Goal: Find specific page/section: Find specific page/section

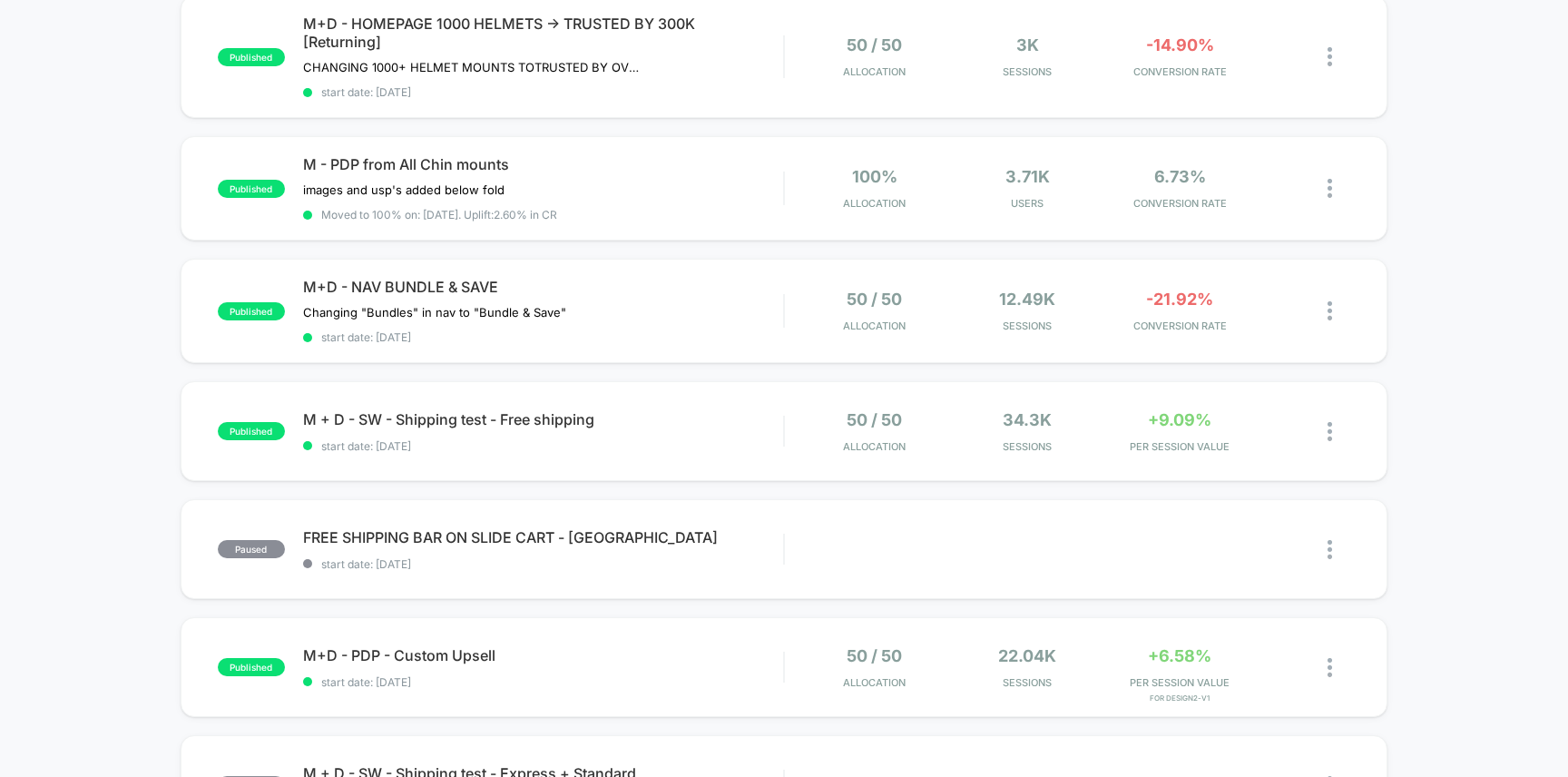
scroll to position [327, 0]
click at [708, 655] on span "M+D - PDP - Custom Upsell Click to edit experience details" at bounding box center [543, 653] width 481 height 18
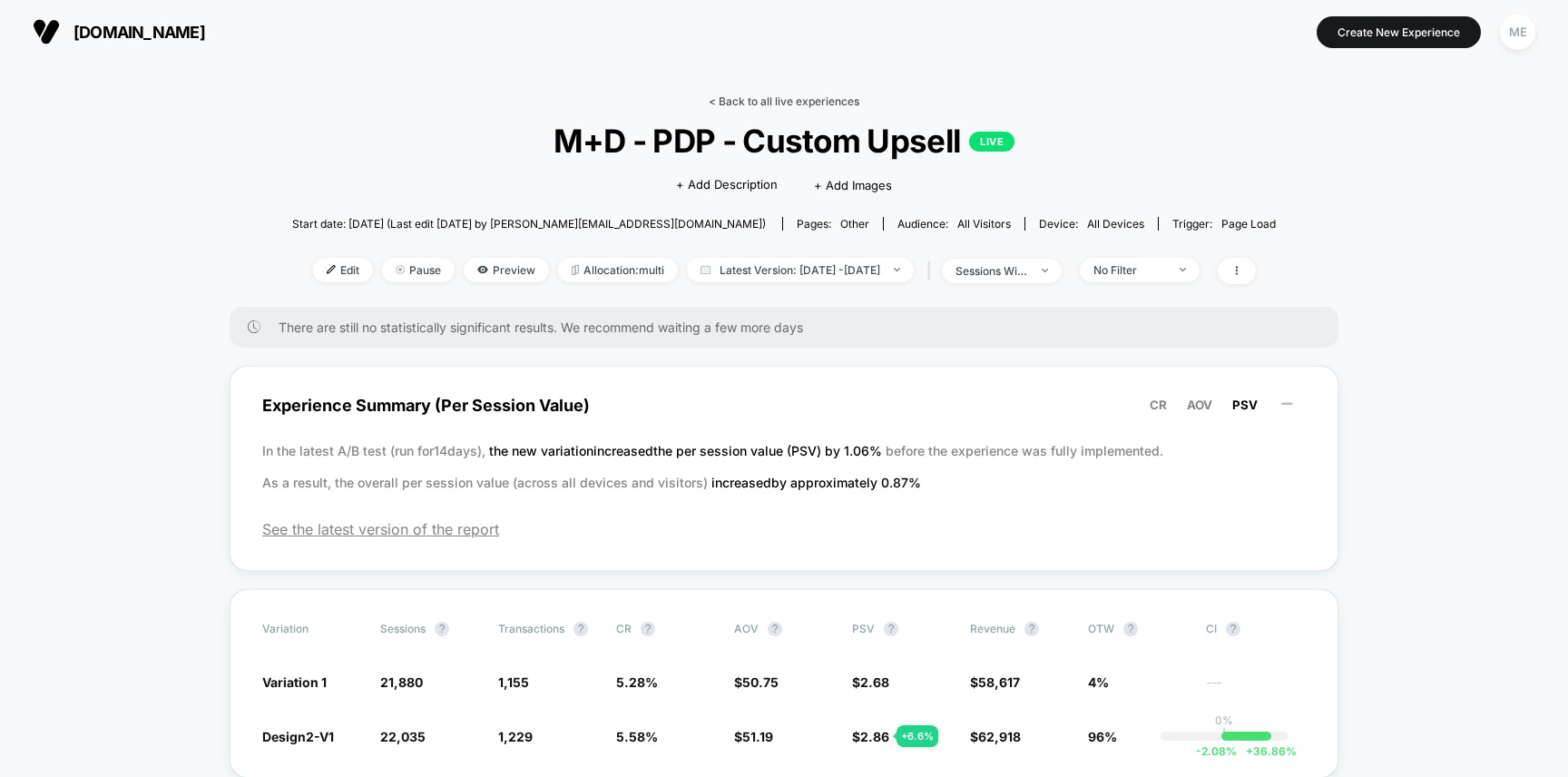
click at [735, 97] on link "< Back to all live experiences" at bounding box center [784, 101] width 150 height 14
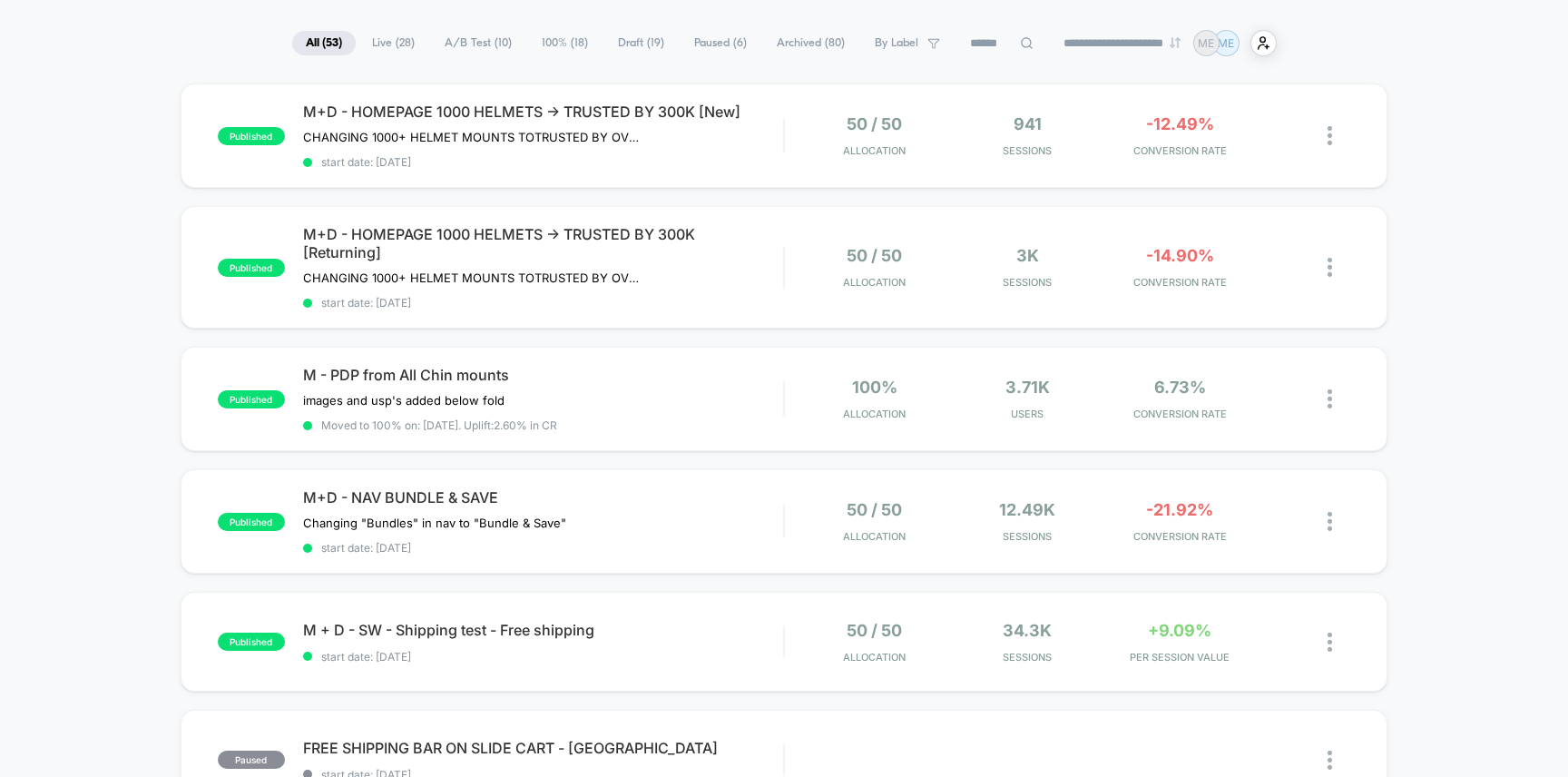
scroll to position [116, 0]
click at [681, 619] on span "M + D - SW - Shipping test - Free shipping Click to edit experience details" at bounding box center [543, 629] width 481 height 18
